Goal: Task Accomplishment & Management: Use online tool/utility

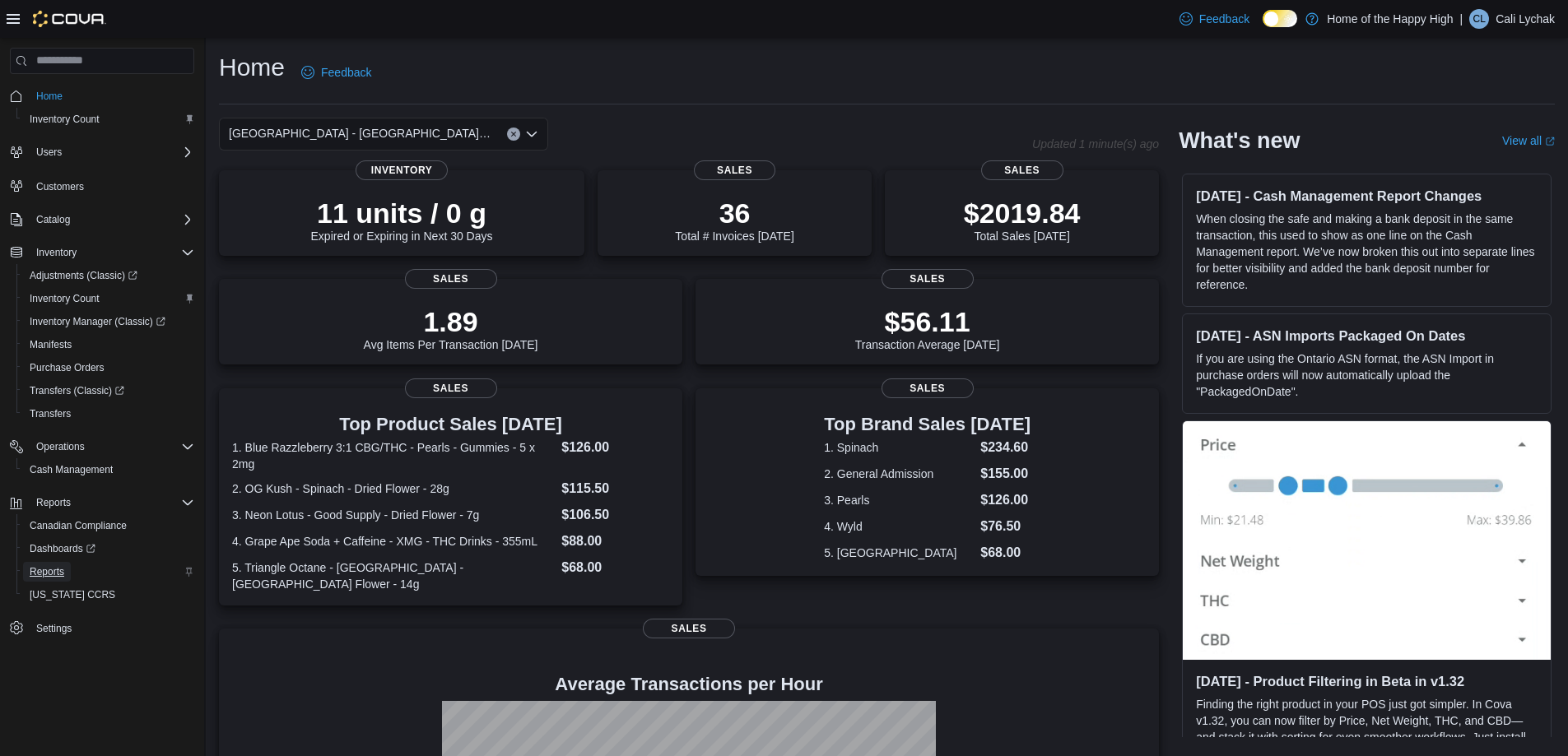
click at [56, 570] on span "Reports" at bounding box center [46, 572] width 34 height 13
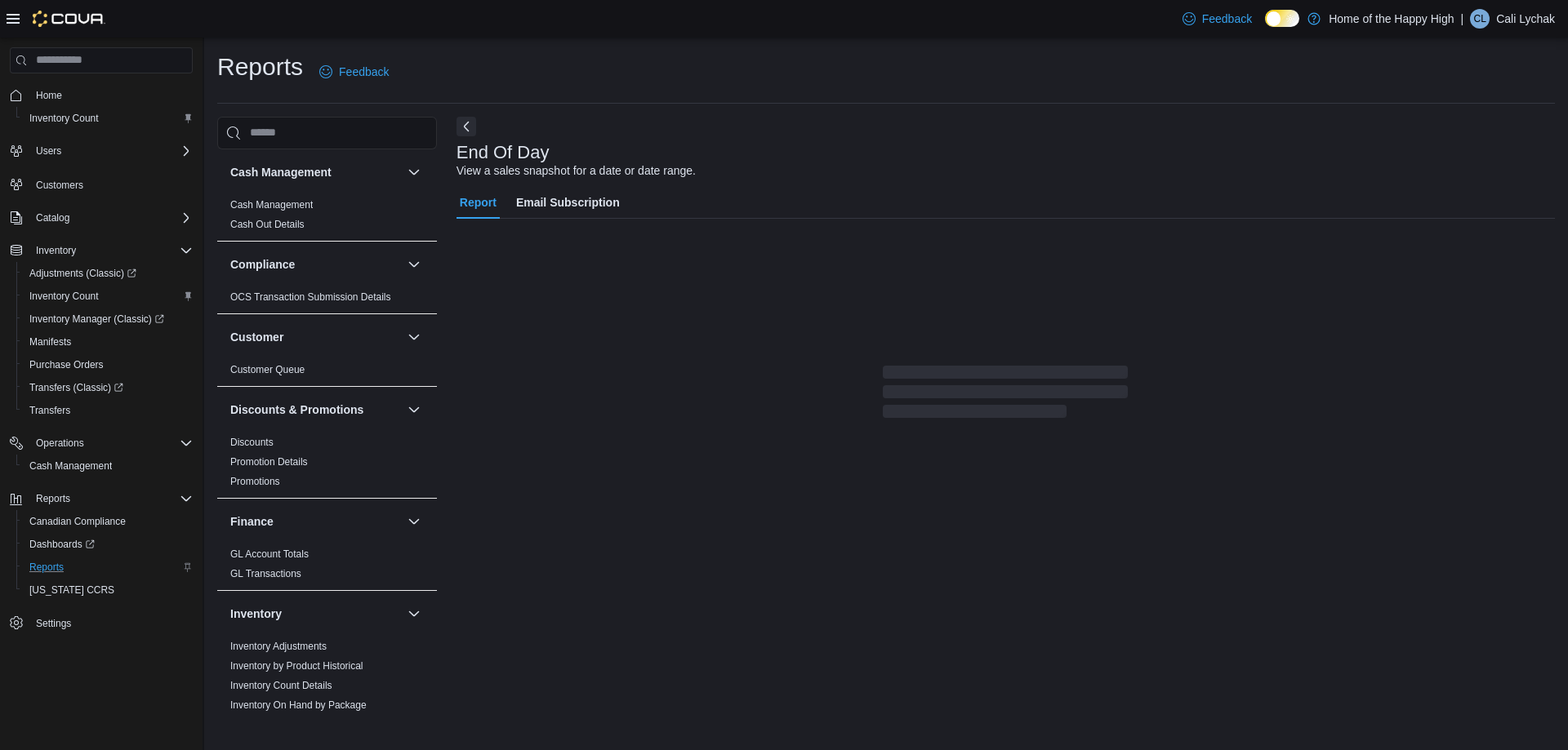
click at [13, 24] on icon at bounding box center [13, 19] width 13 height 13
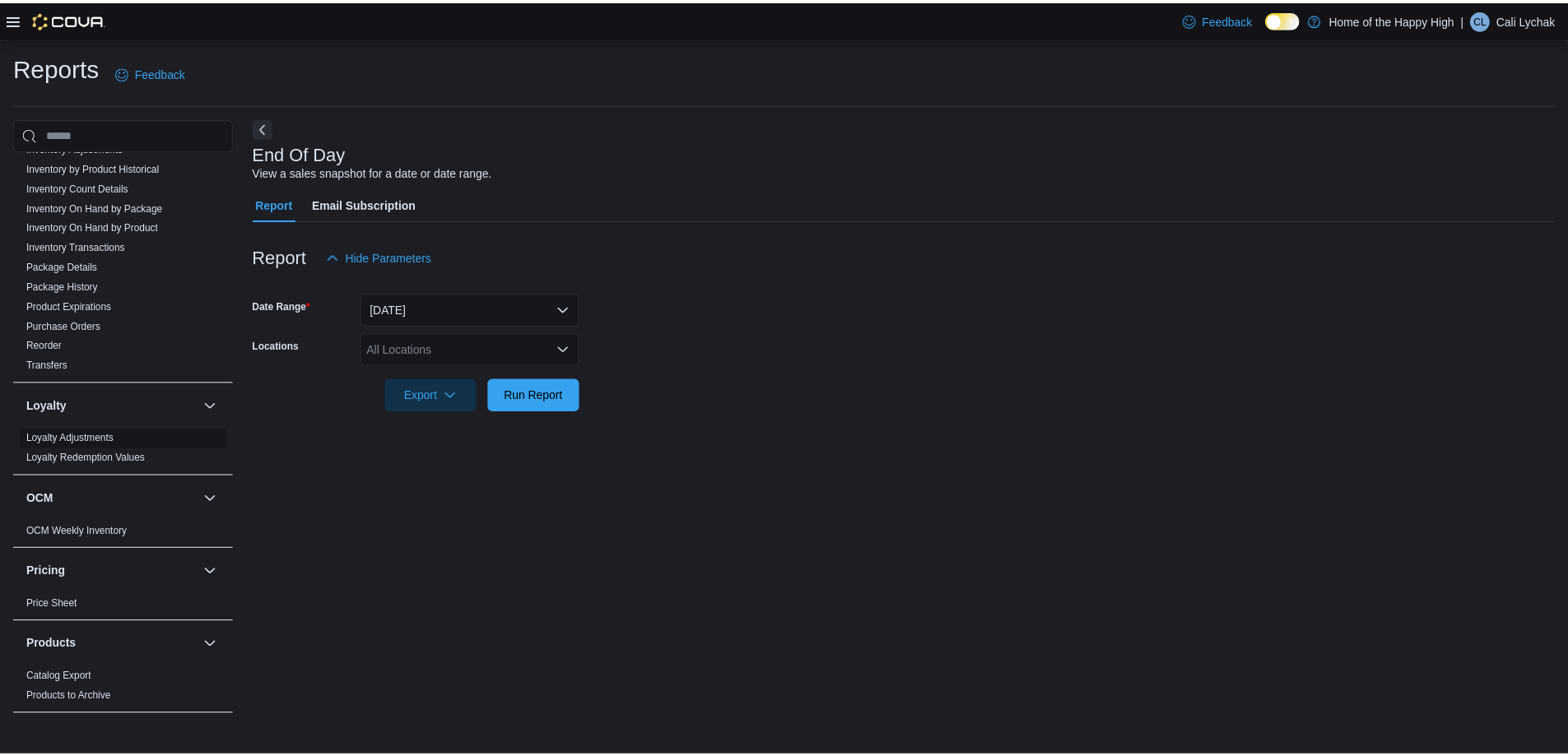
scroll to position [283, 0]
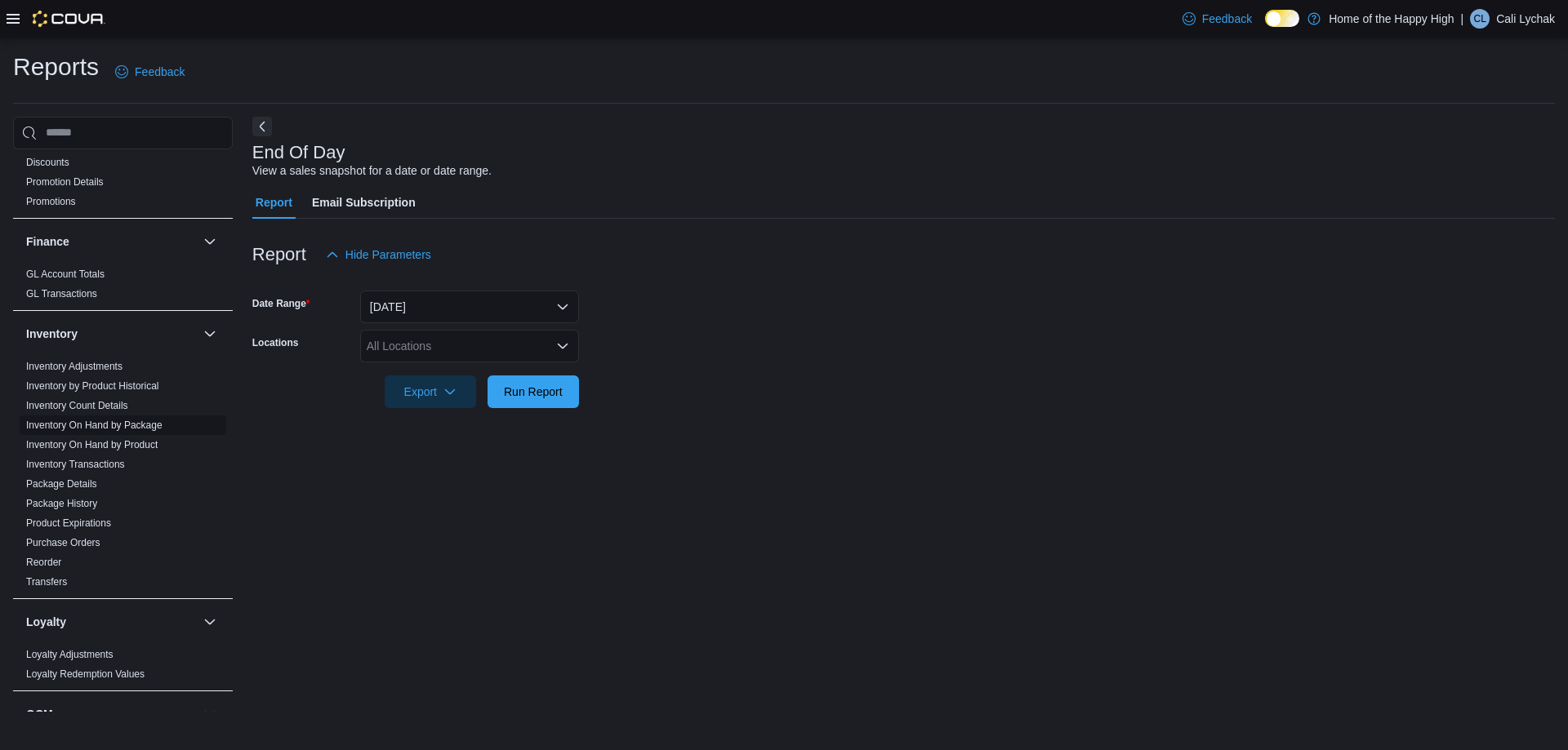
click at [105, 425] on link "Inventory On Hand by Package" at bounding box center [93, 425] width 136 height 12
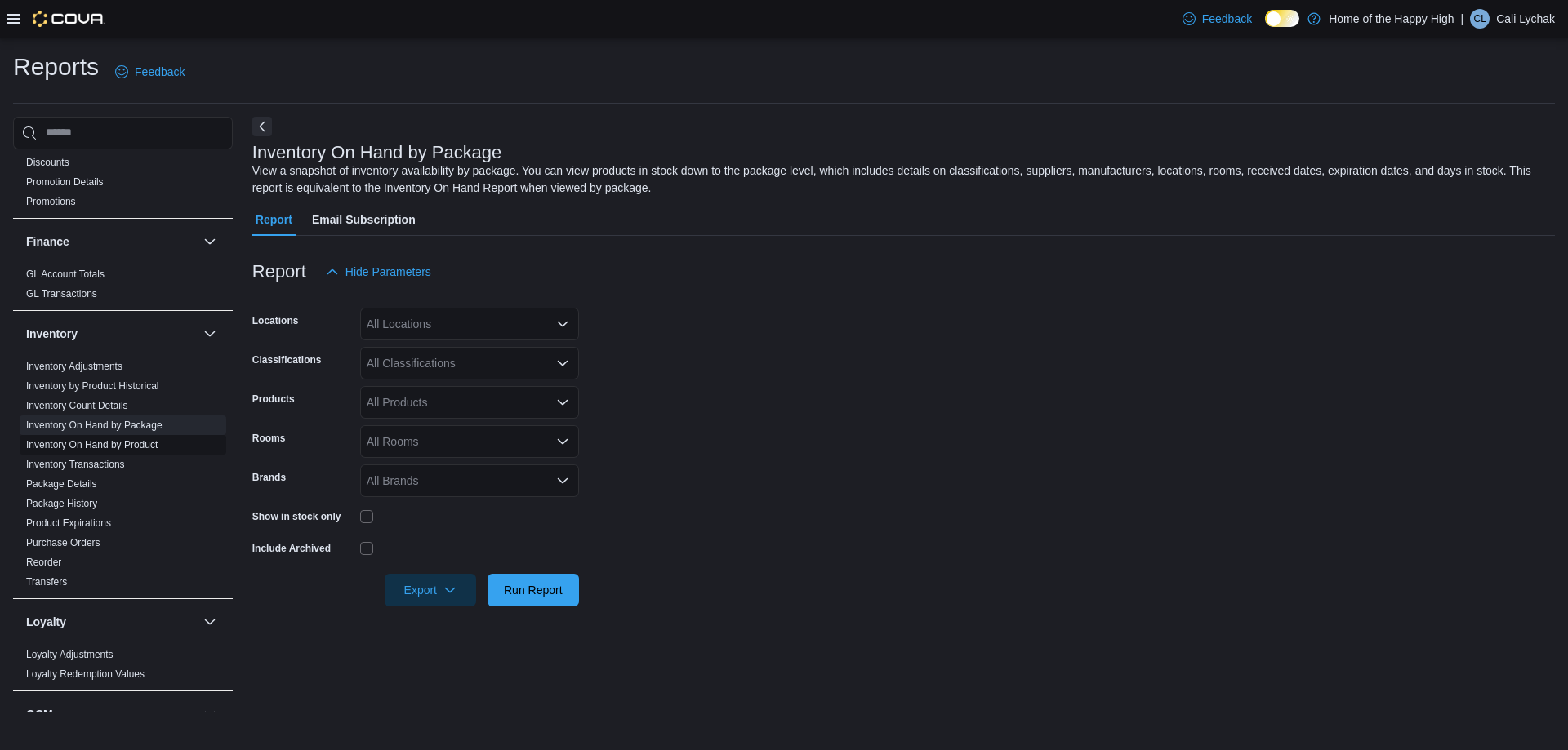
click at [135, 443] on link "Inventory On Hand by Product" at bounding box center [92, 445] width 132 height 12
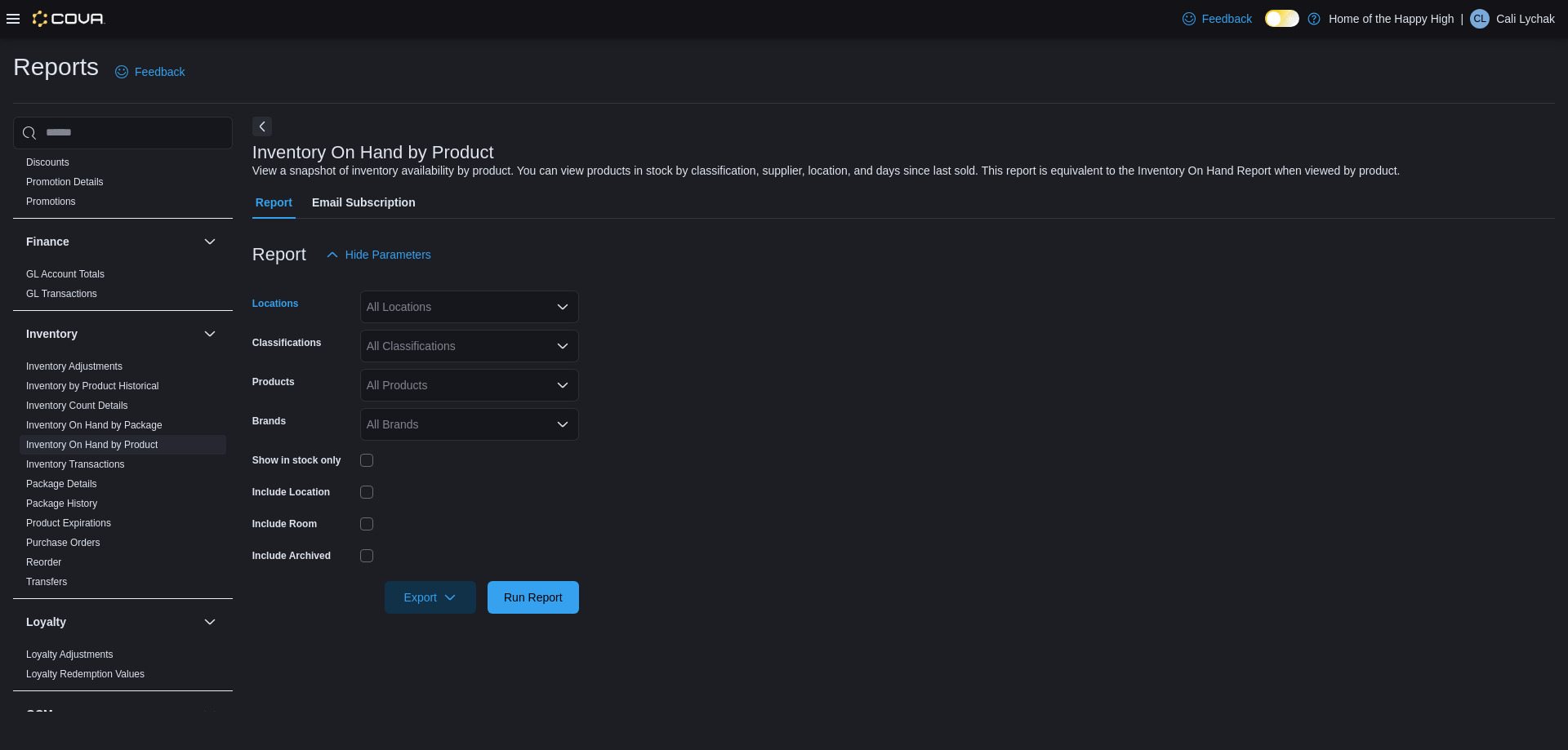
click at [464, 305] on div "All Locations" at bounding box center [470, 306] width 219 height 33
type input "*********"
click at [448, 340] on span "[GEOGRAPHIC_DATA] - [GEOGRAPHIC_DATA] - Fire & Flower" at bounding box center [591, 335] width 326 height 17
click at [591, 339] on form "Locations Cold Lake - Tri City Mall - Fire & Flower Classifications All Classif…" at bounding box center [903, 442] width 1303 height 343
click at [528, 351] on div "All Classifications" at bounding box center [470, 345] width 219 height 33
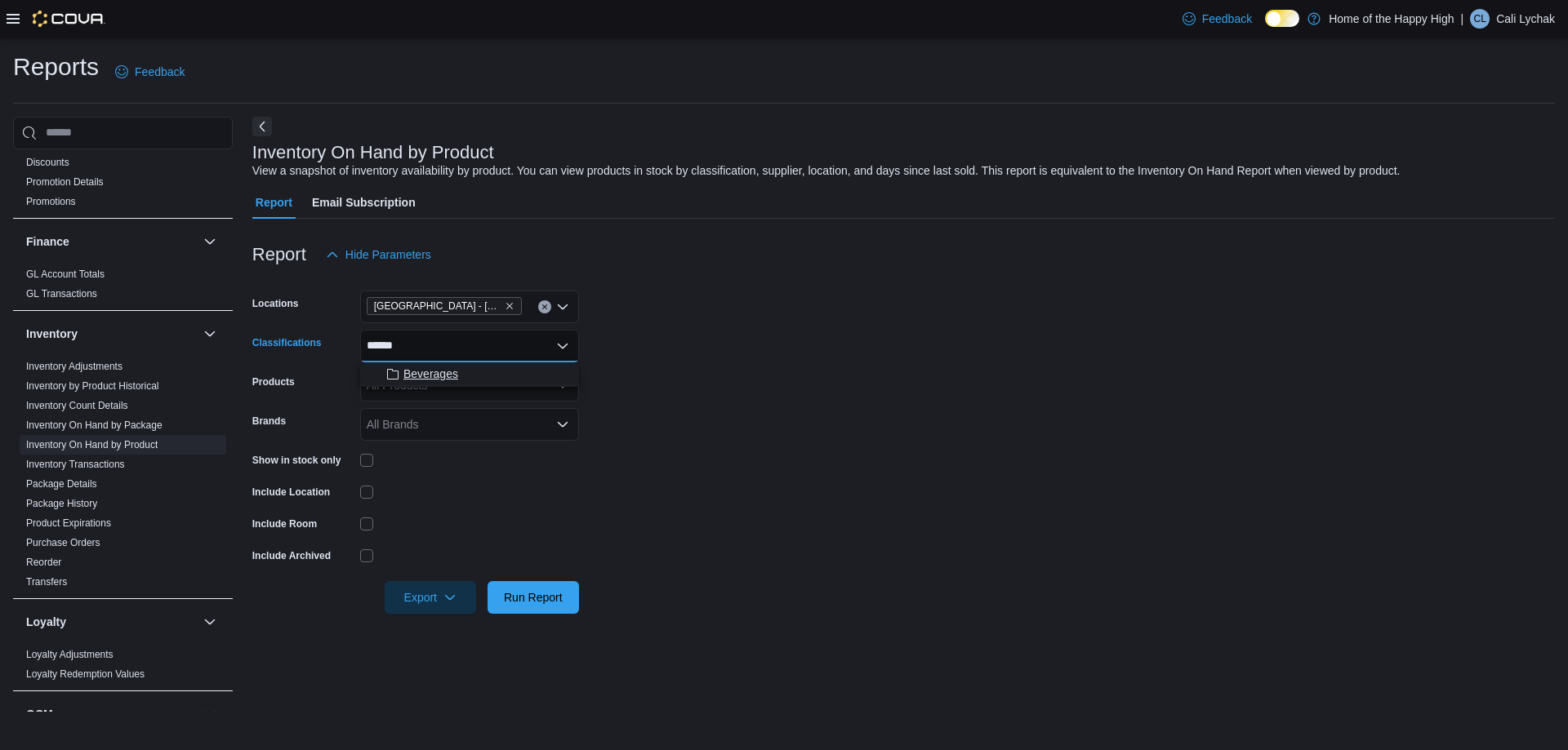
type input "******"
click at [462, 378] on div "Beverages" at bounding box center [469, 374] width 199 height 17
click at [657, 376] on form "Locations Cold Lake - Tri City Mall - Fire & Flower Classifications Beverages P…" at bounding box center [903, 442] width 1303 height 343
click at [515, 613] on span "Run Report" at bounding box center [533, 596] width 72 height 33
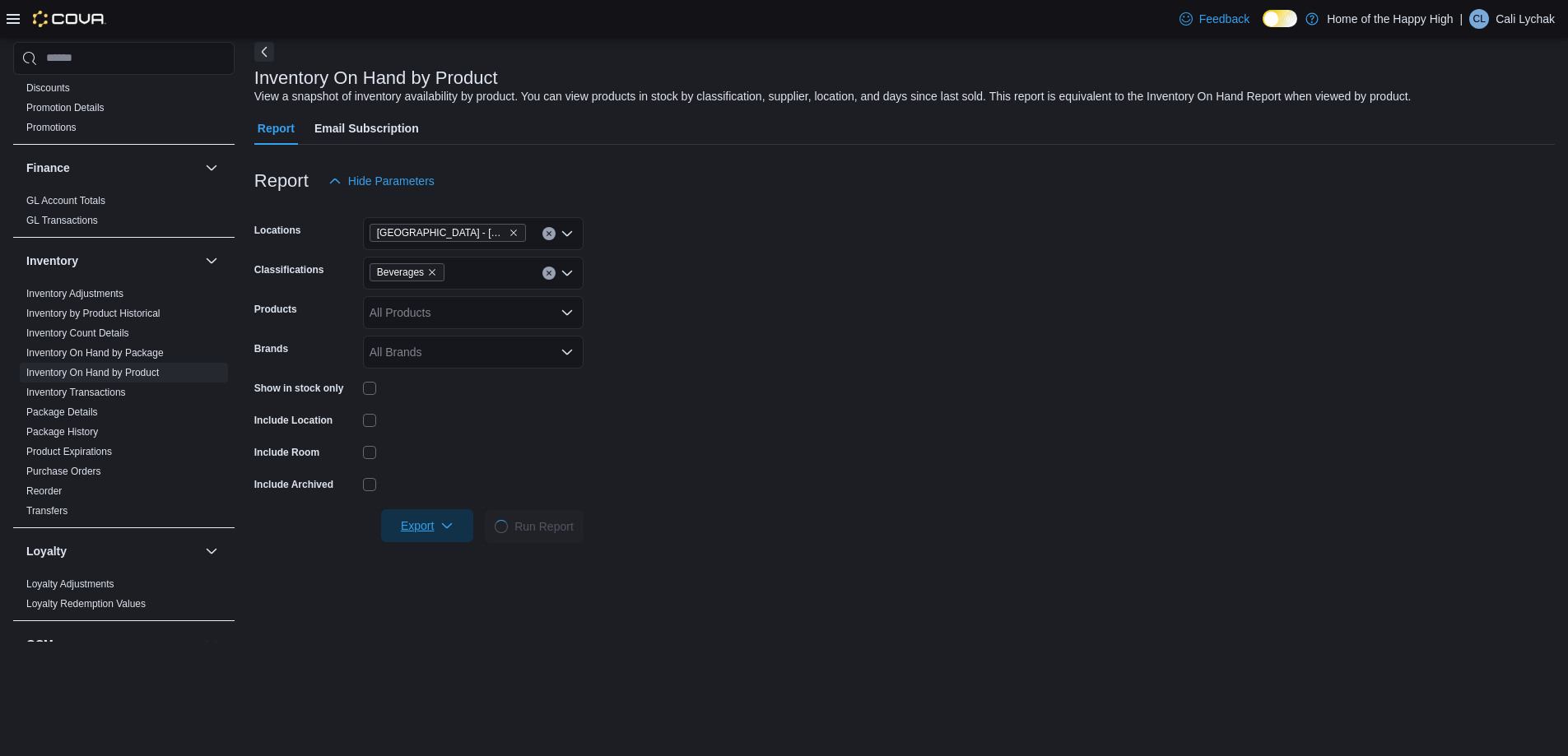
scroll to position [165, 0]
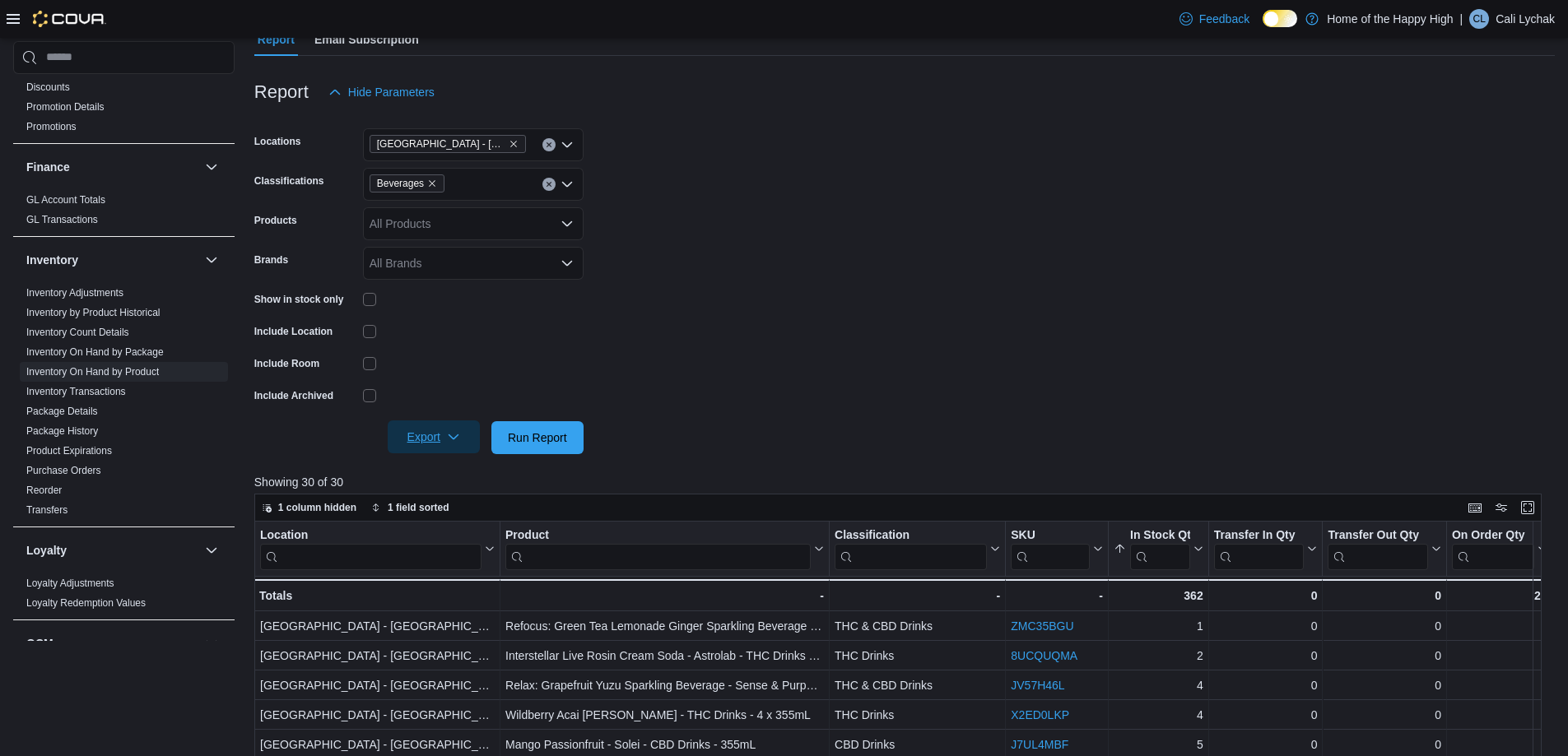
click at [458, 441] on icon "button" at bounding box center [453, 437] width 13 height 13
click at [448, 467] on span "Export to Excel" at bounding box center [437, 471] width 74 height 13
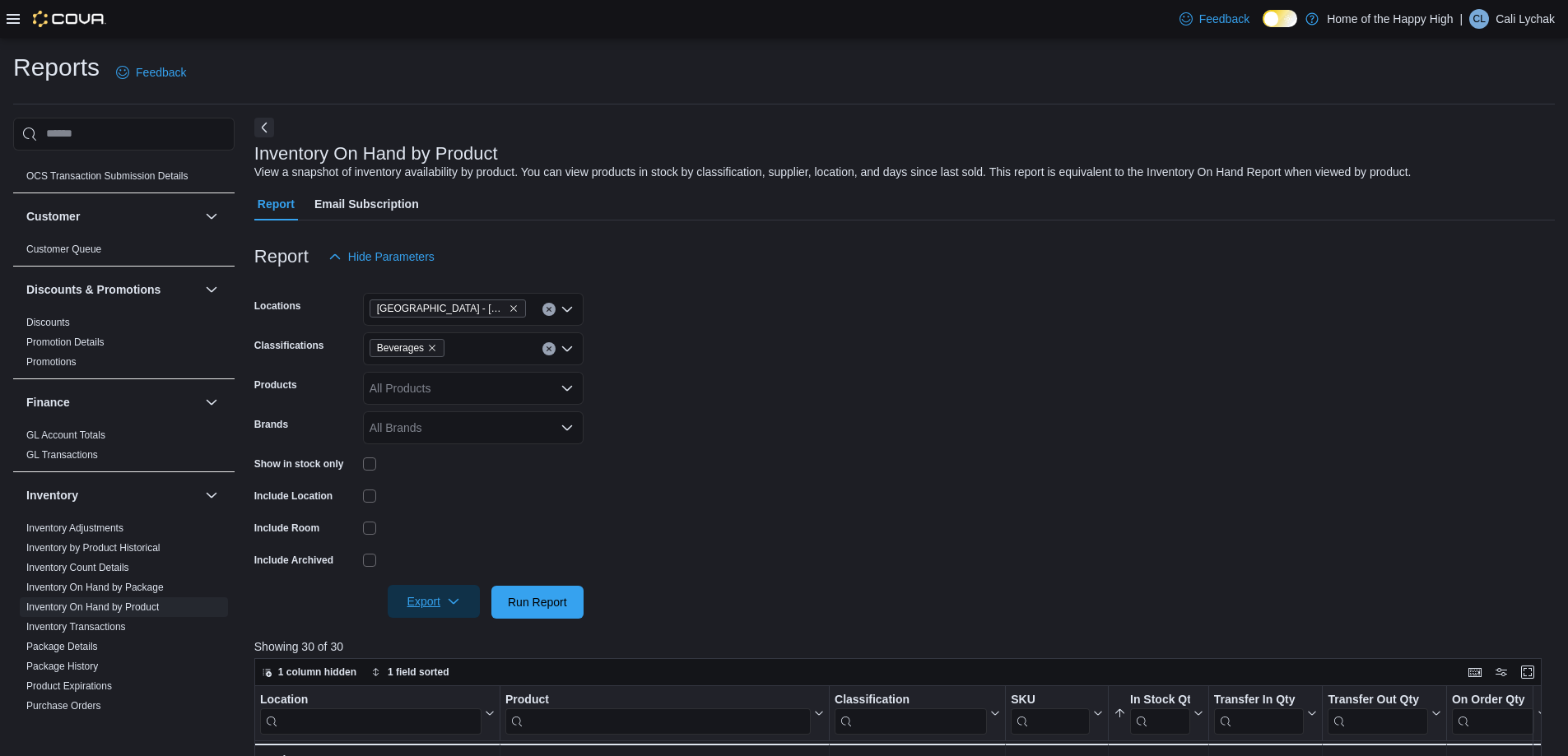
scroll to position [0, 0]
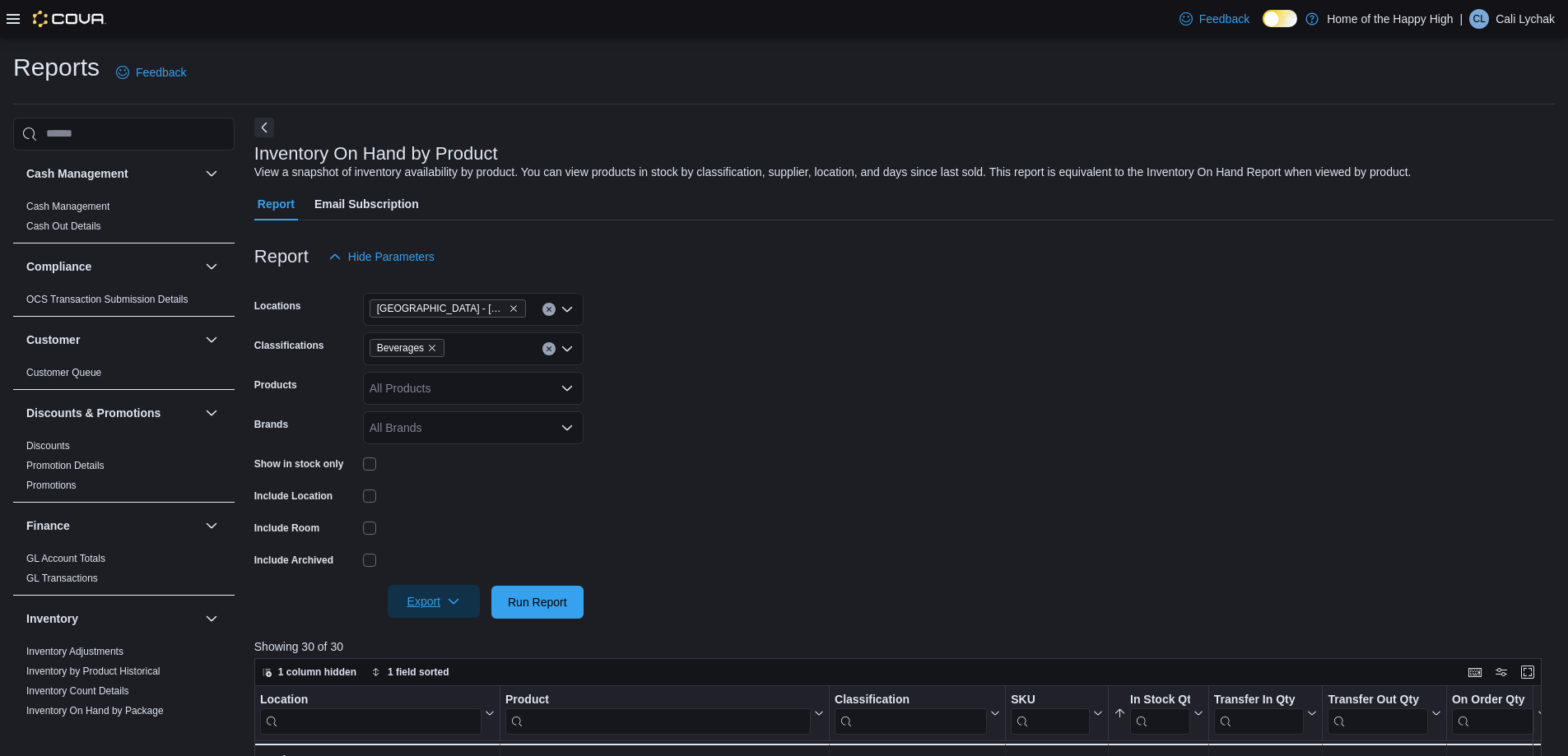
click at [10, 14] on icon at bounding box center [13, 19] width 13 height 10
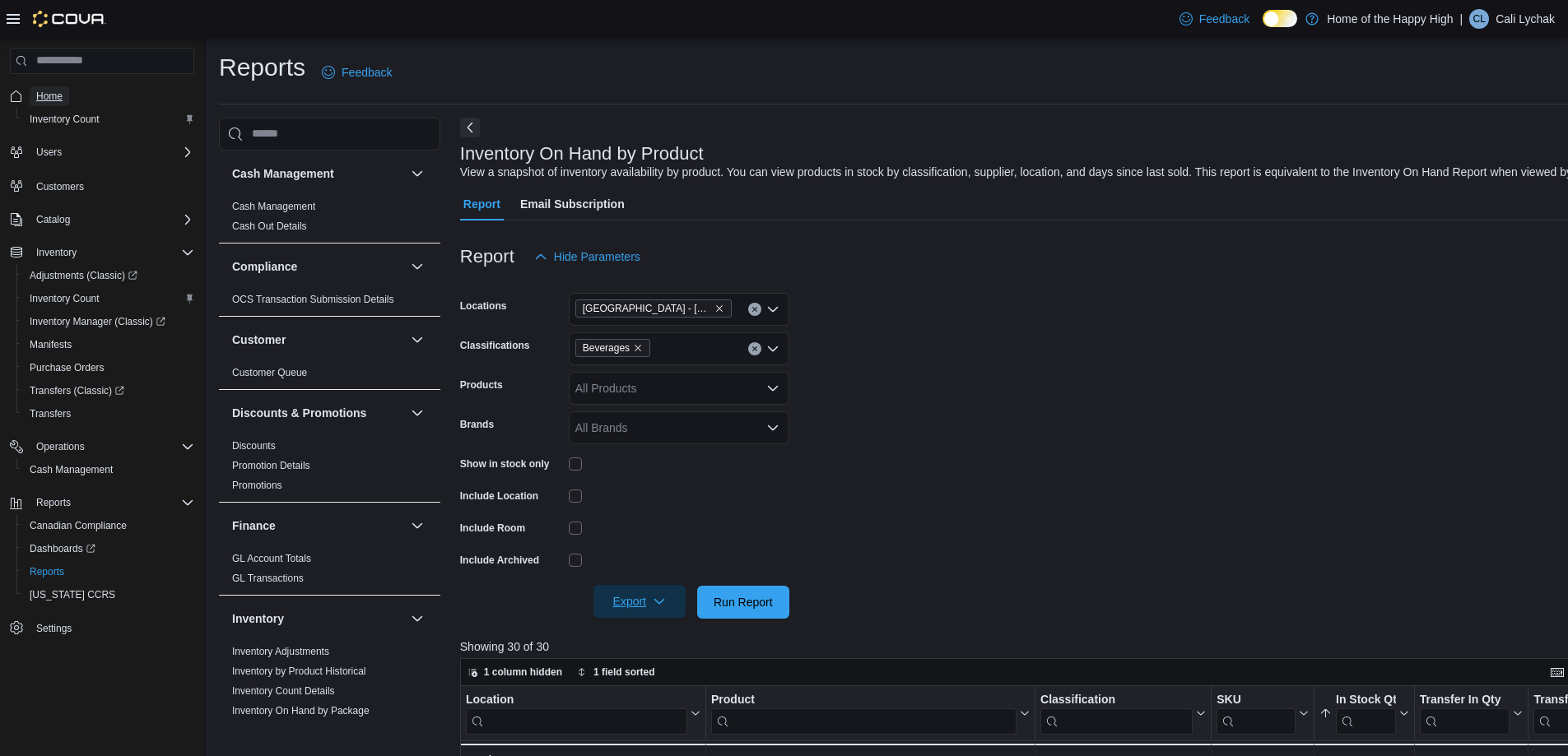
click at [54, 97] on span "Home" at bounding box center [49, 97] width 26 height 13
